Goal: Find specific page/section: Find specific page/section

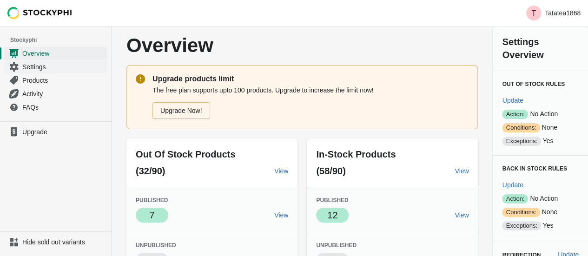
click at [37, 67] on span "Settings" at bounding box center [63, 66] width 83 height 9
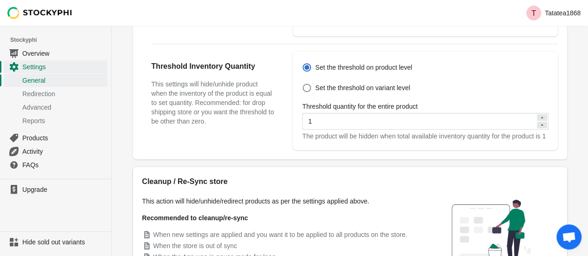
scroll to position [421, 0]
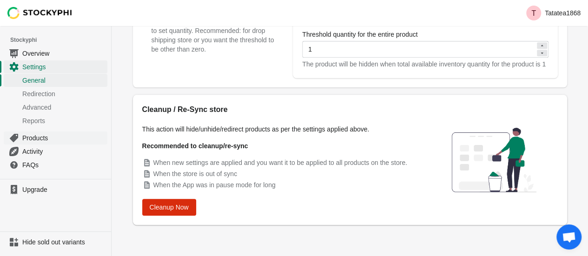
click at [33, 140] on span "Products" at bounding box center [63, 137] width 83 height 9
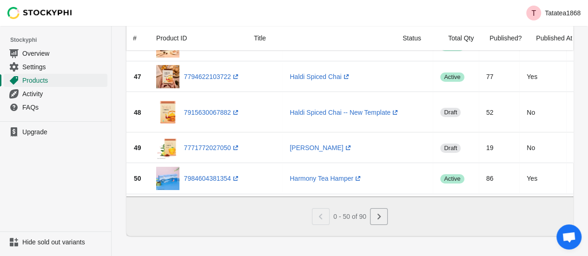
scroll to position [1709, 0]
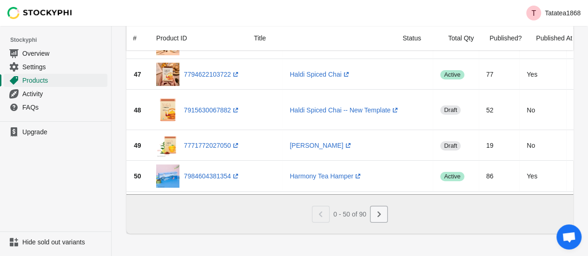
click at [379, 216] on icon "Next" at bounding box center [378, 214] width 3 height 6
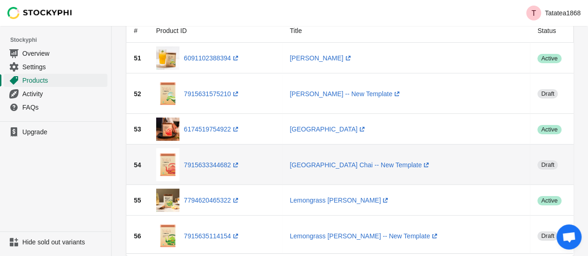
scroll to position [0, 0]
